Goal: Check status: Check status

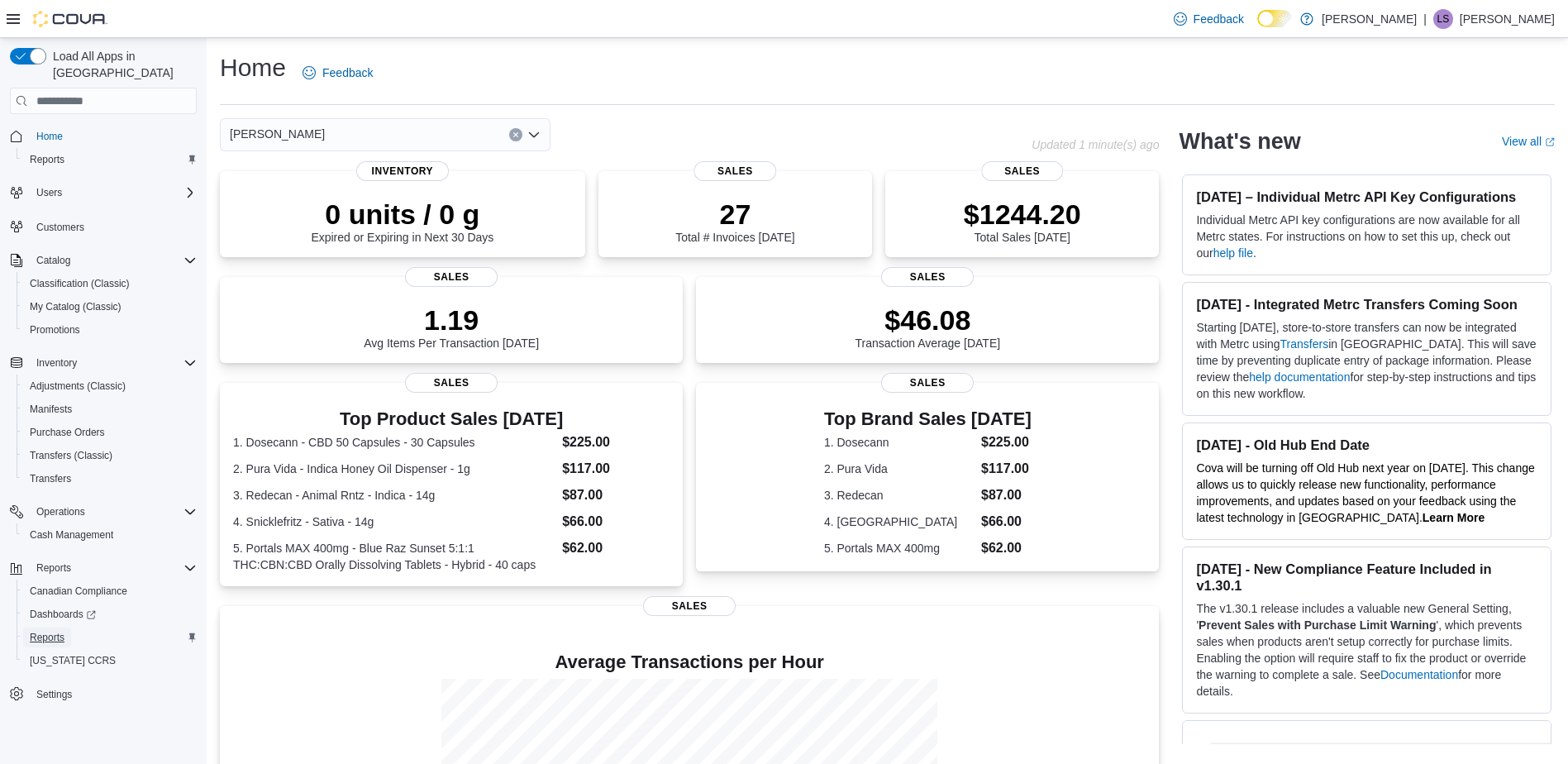
click at [41, 631] on span "Reports" at bounding box center [47, 637] width 34 height 14
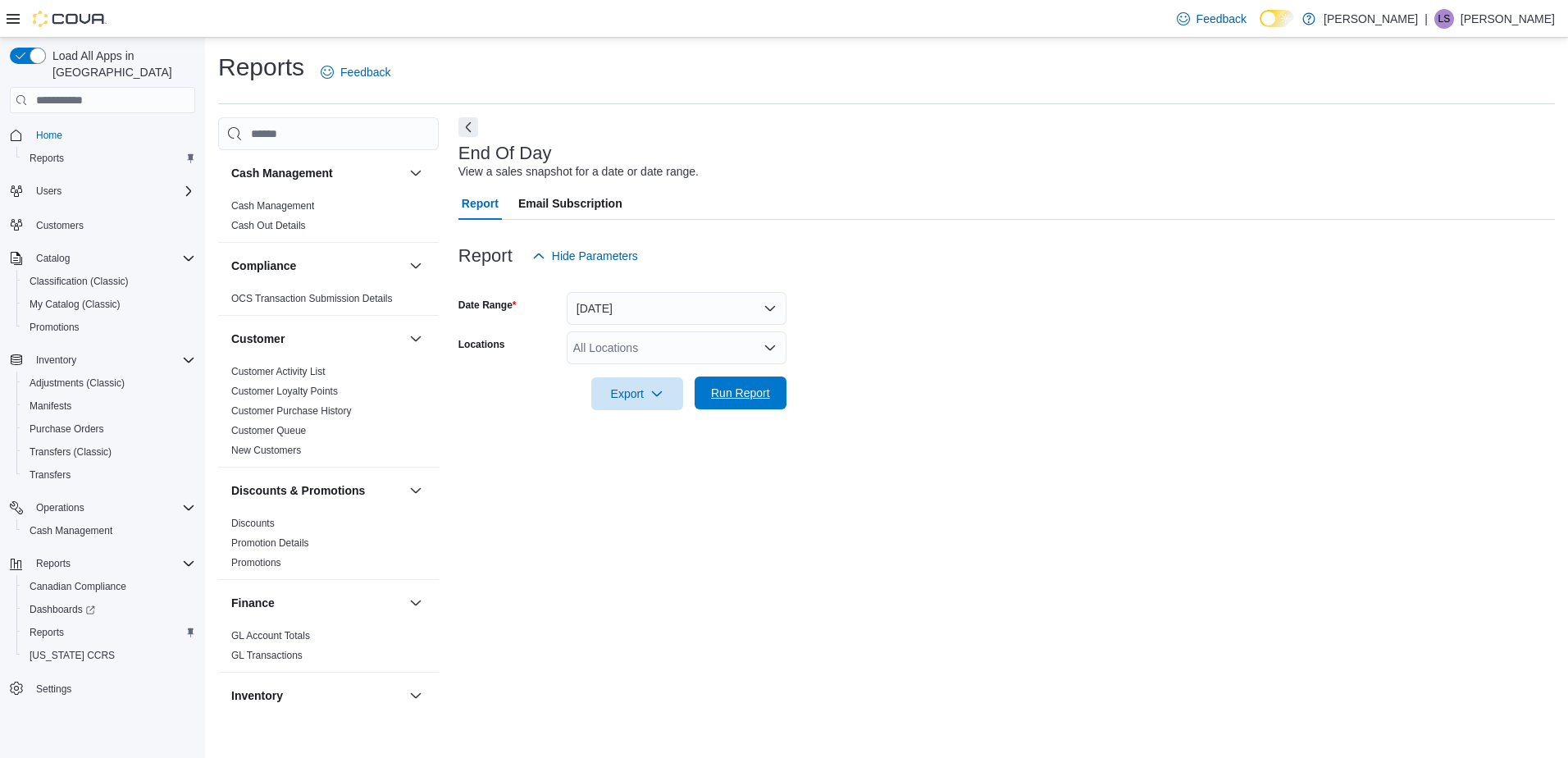
click at [743, 393] on span "Run Report" at bounding box center [741, 393] width 59 height 16
